Goal: Check status: Check status

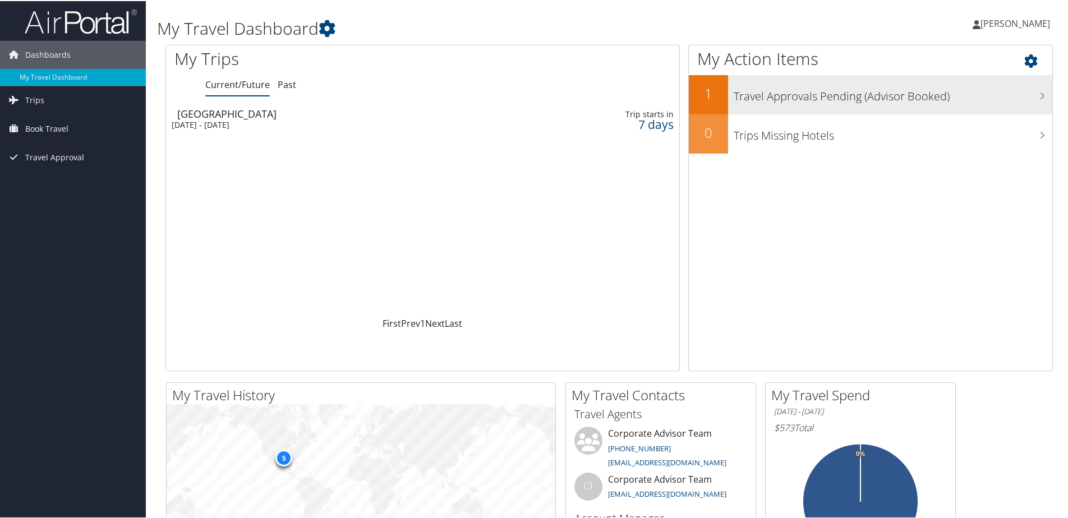
click at [788, 100] on h3 "Travel Approvals Pending (Advisor Booked)" at bounding box center [892, 92] width 319 height 21
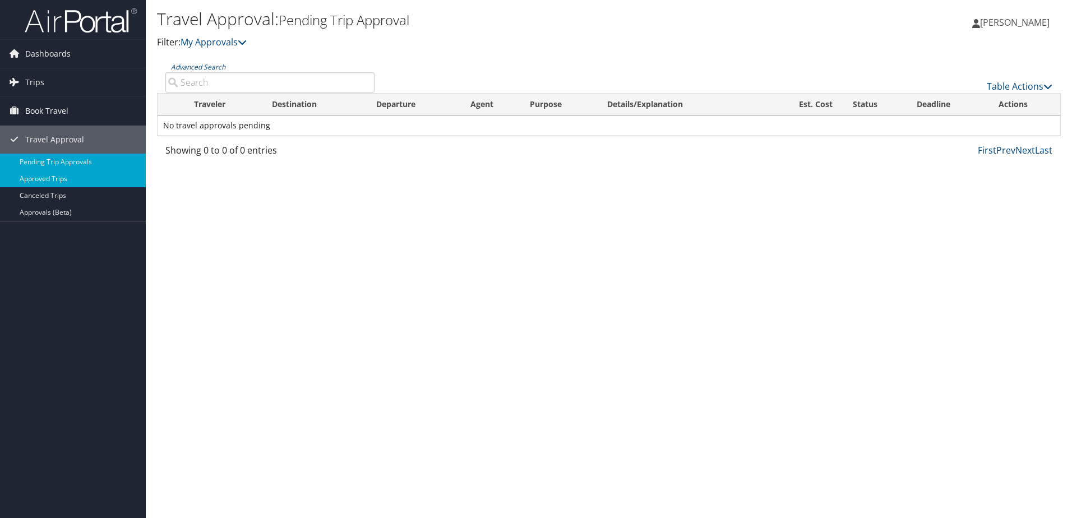
click at [64, 176] on link "Approved Trips" at bounding box center [73, 178] width 146 height 17
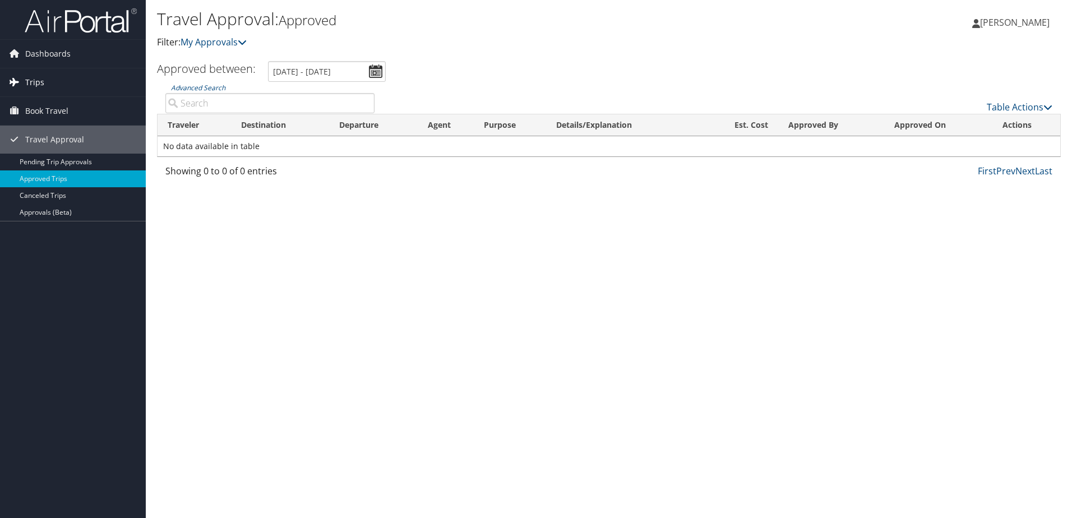
click at [47, 80] on link "Trips" at bounding box center [73, 82] width 146 height 28
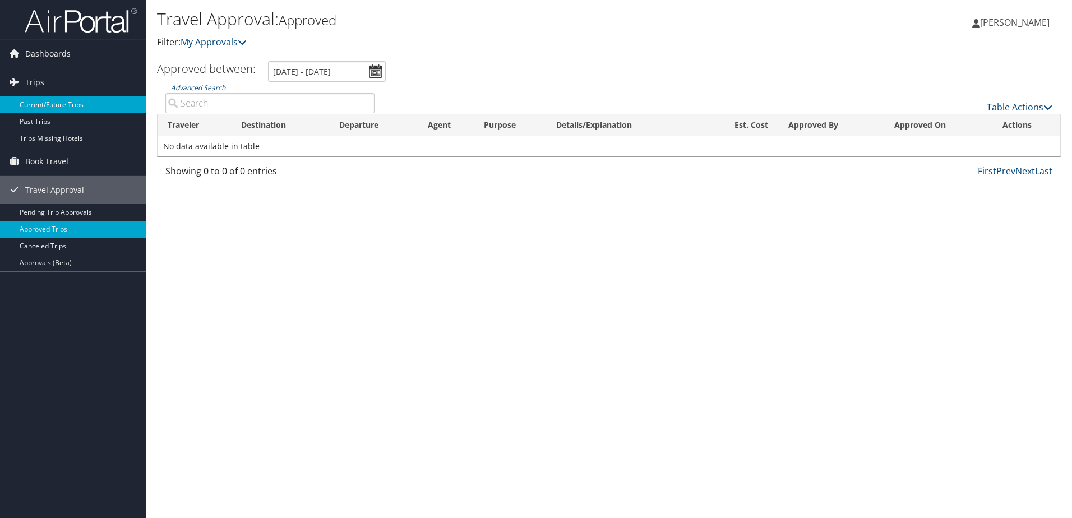
click at [54, 107] on link "Current/Future Trips" at bounding box center [73, 104] width 146 height 17
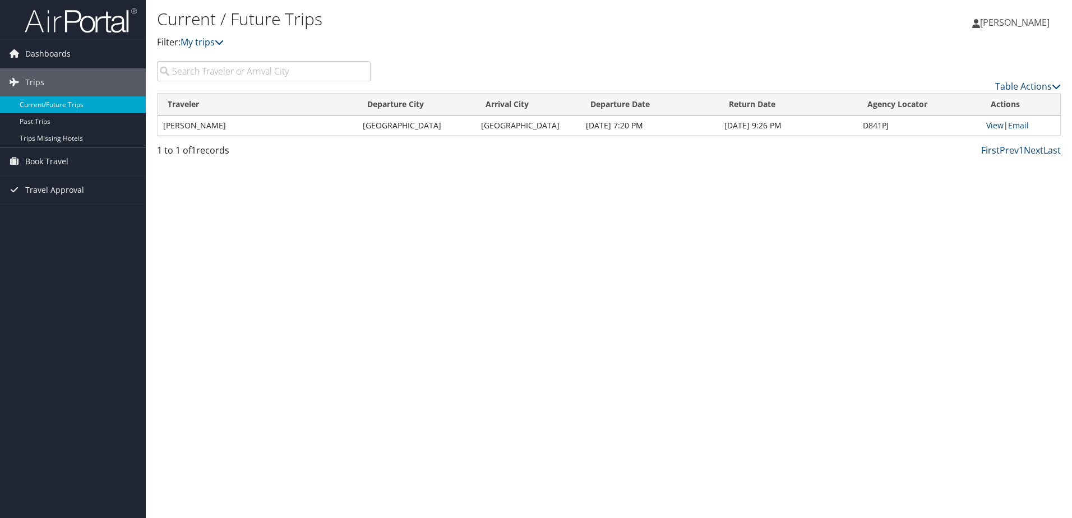
click at [991, 126] on link "View" at bounding box center [994, 125] width 17 height 11
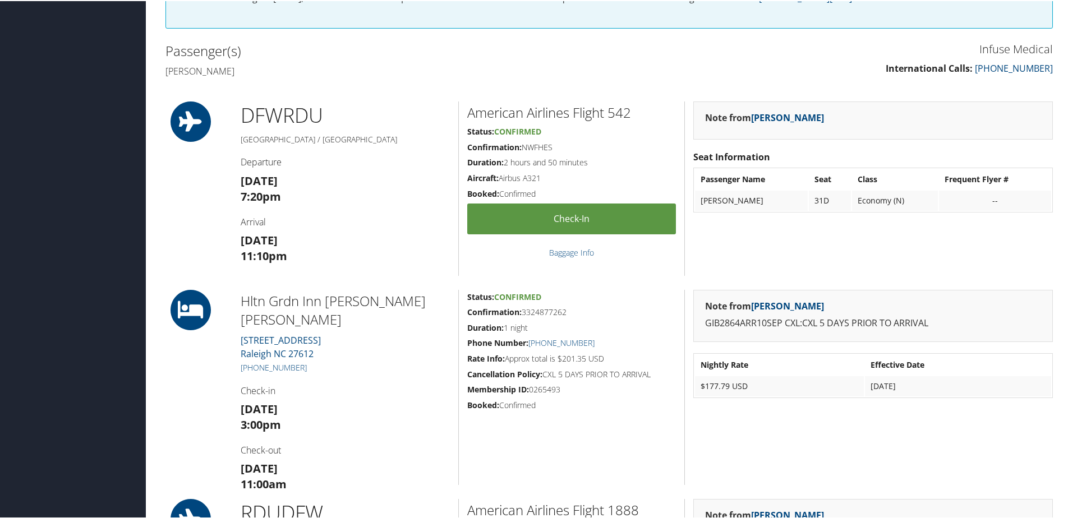
scroll to position [280, 0]
